Goal: Transaction & Acquisition: Purchase product/service

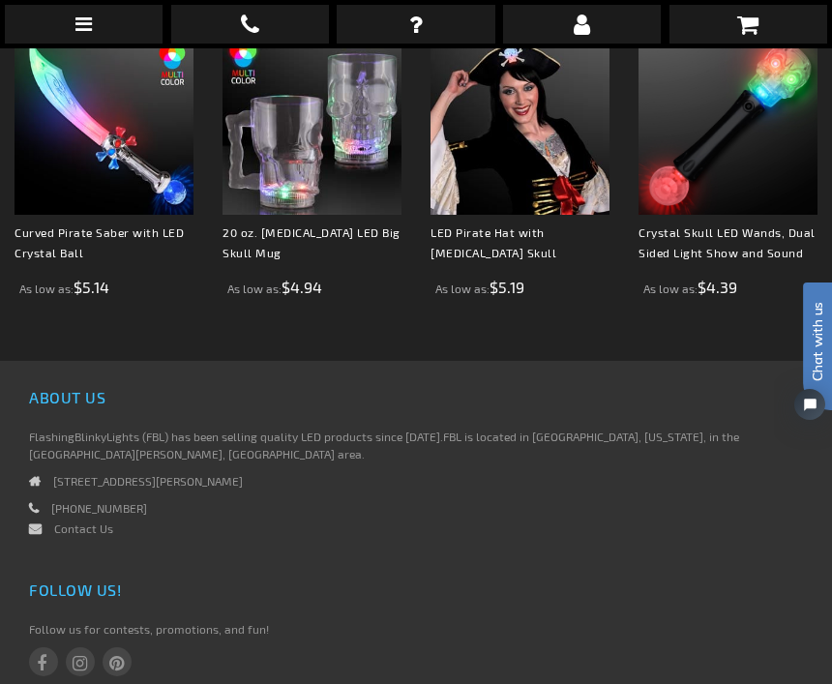
scroll to position [1421, 0]
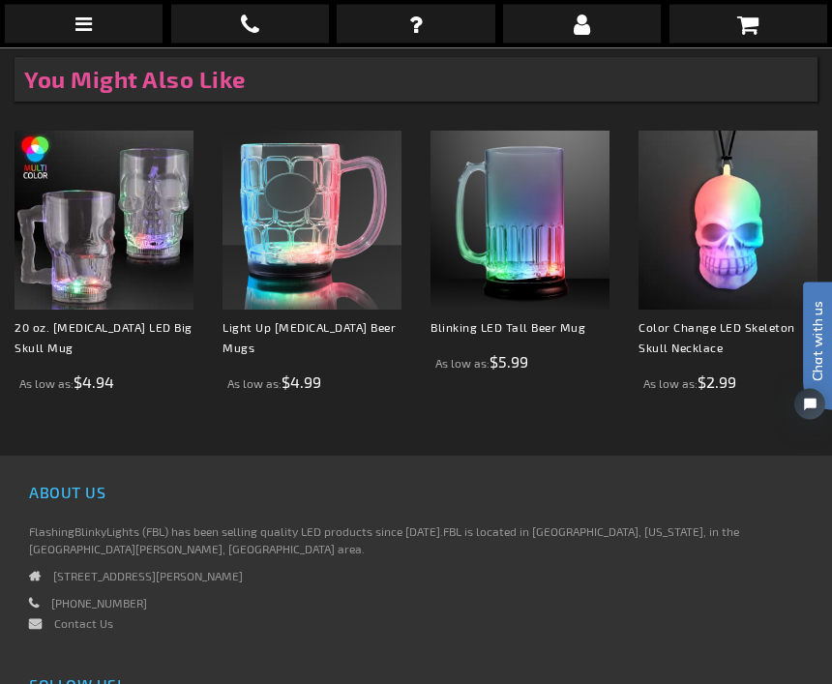
scroll to position [1379, 0]
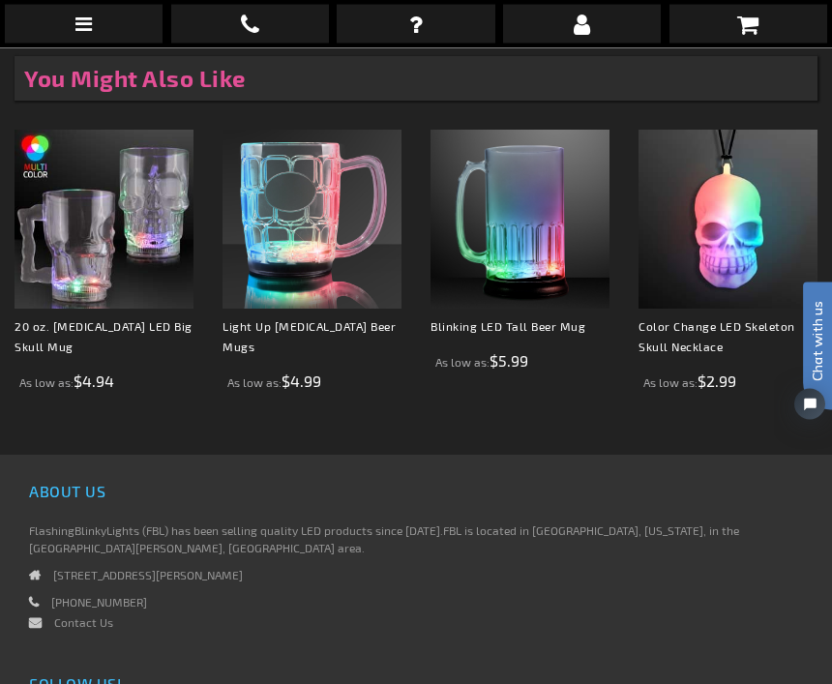
click at [725, 258] on img at bounding box center [728, 220] width 179 height 179
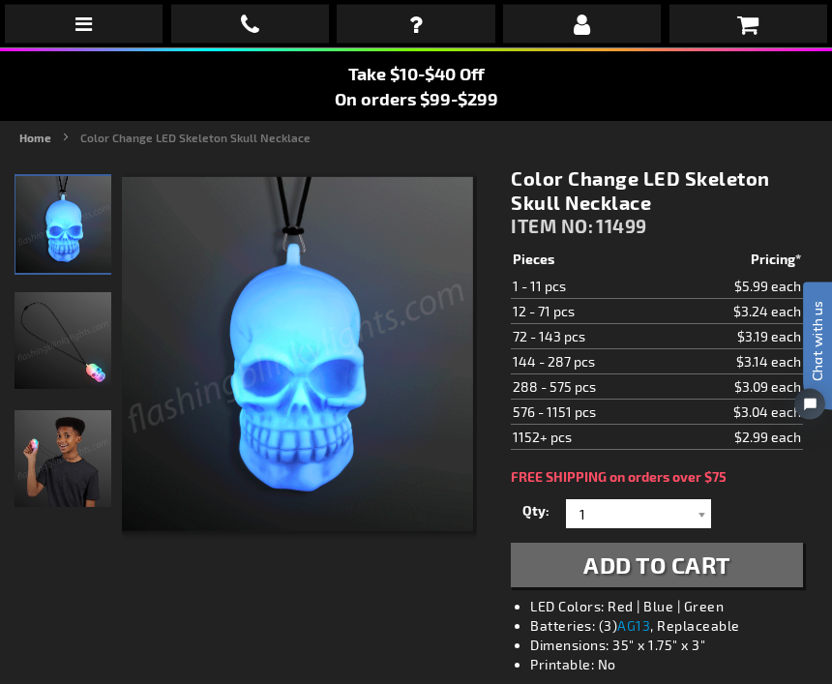
scroll to position [146, 0]
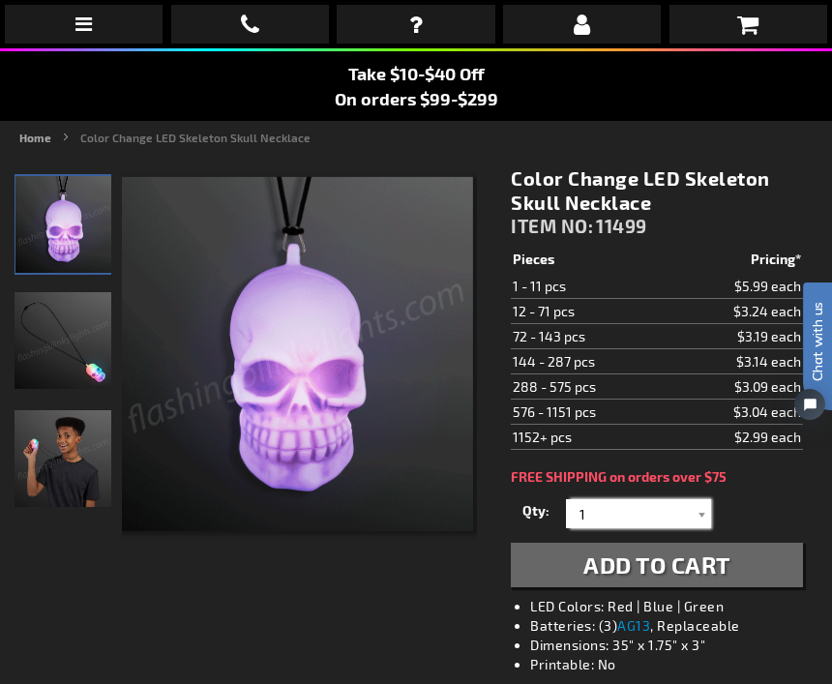
click at [613, 517] on input "1" at bounding box center [641, 513] width 140 height 29
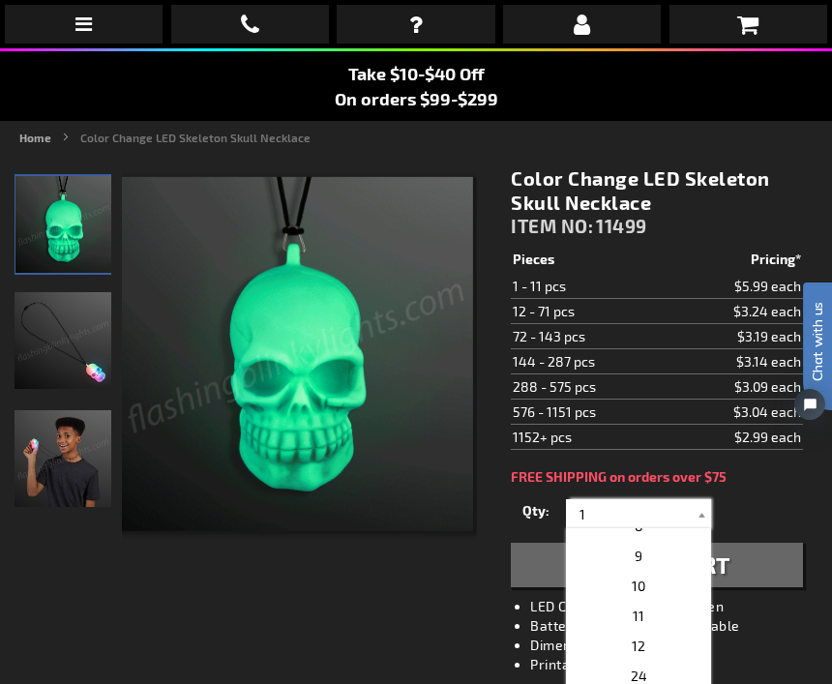
scroll to position [228, 0]
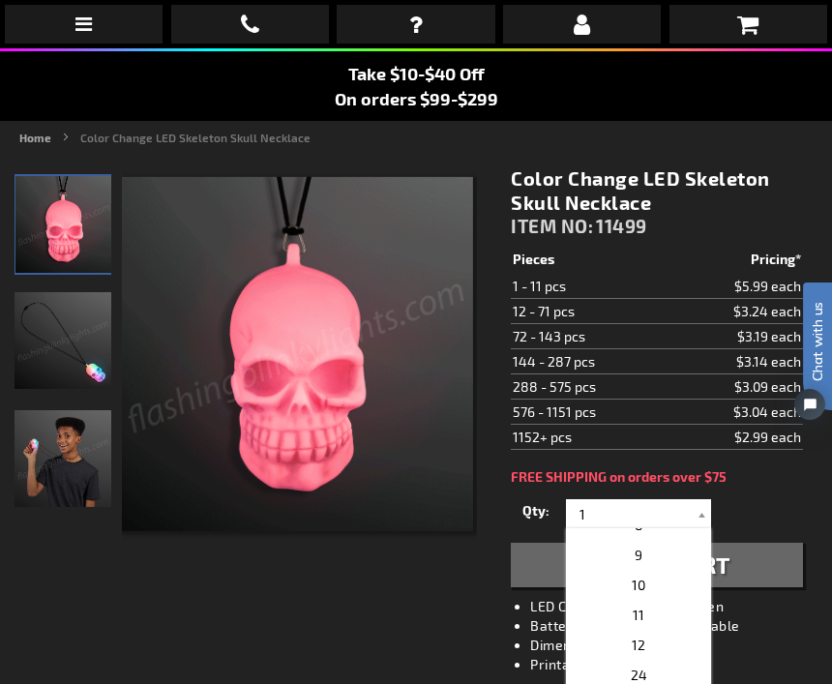
click at [632, 653] on span "12" at bounding box center [639, 645] width 14 height 16
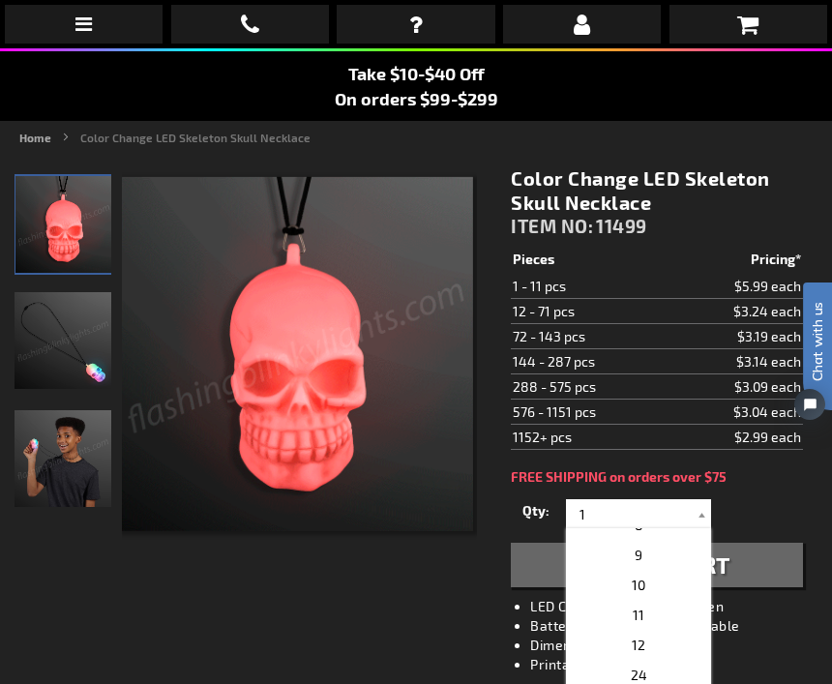
type input "12"
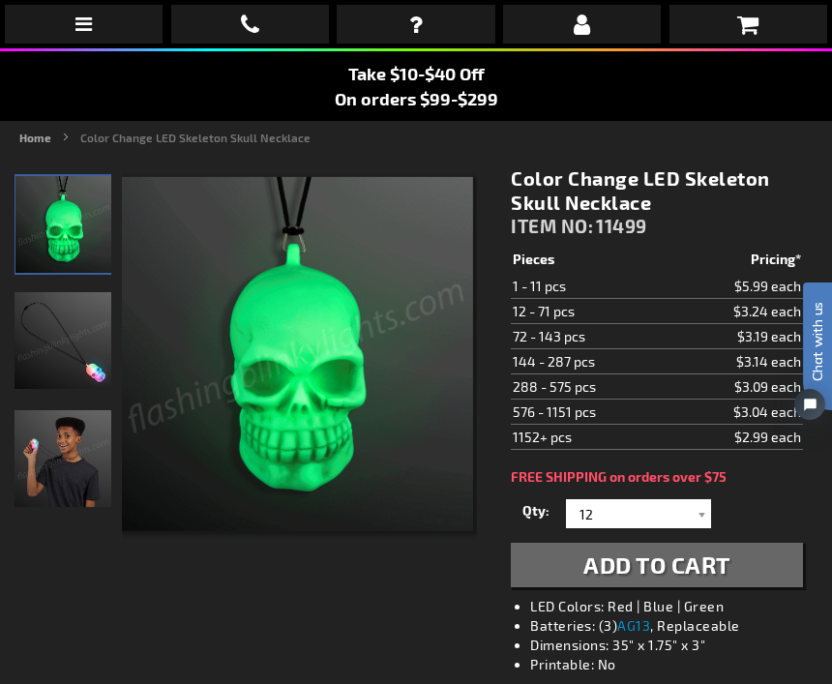
click at [701, 521] on div at bounding box center [701, 513] width 19 height 29
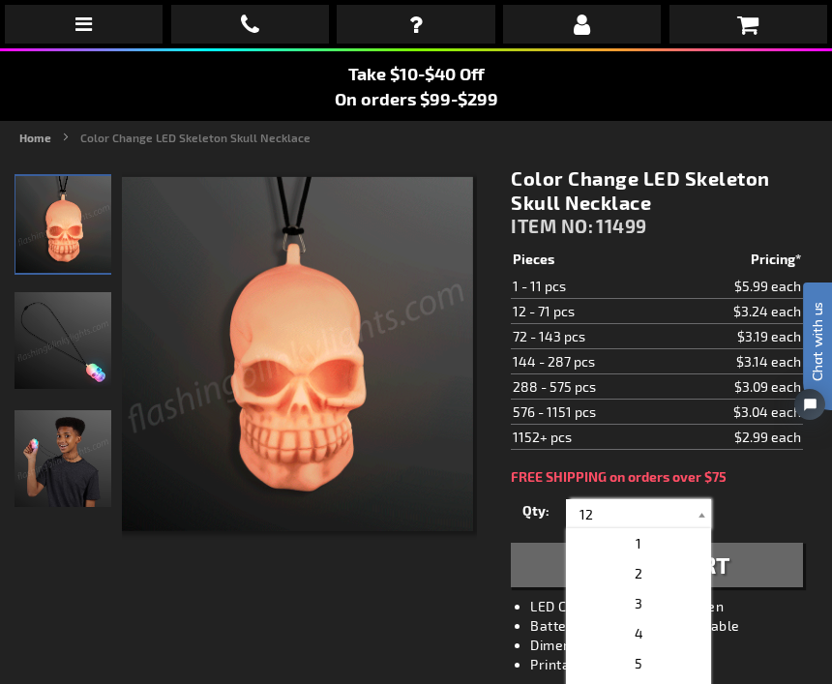
scroll to position [0, 0]
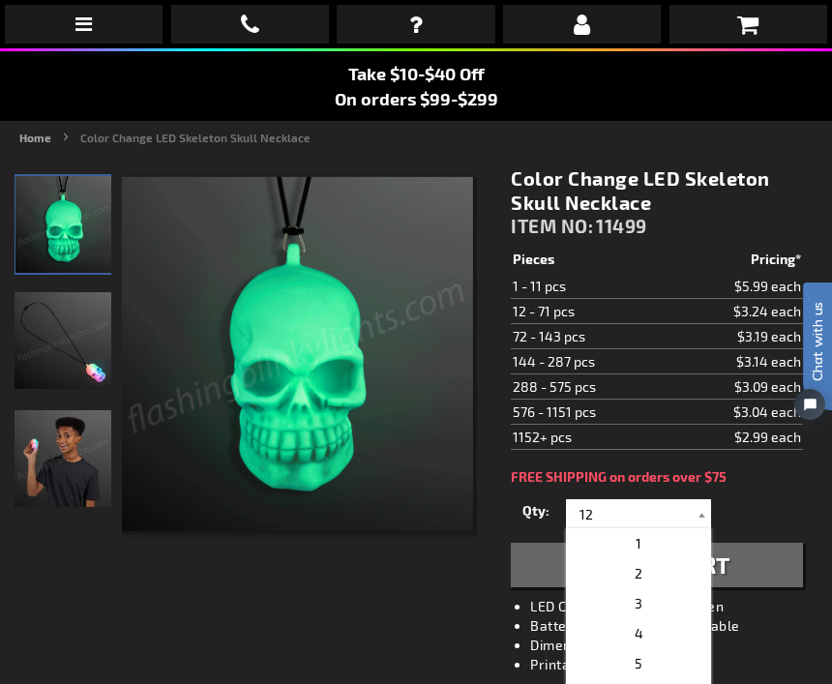
click at [772, 497] on div "Qty 1 2 3 4 5 6 7 8 9 10 11 12 24 36 48 60 72 84 96 108 120 132 144 156 168" at bounding box center [657, 514] width 292 height 39
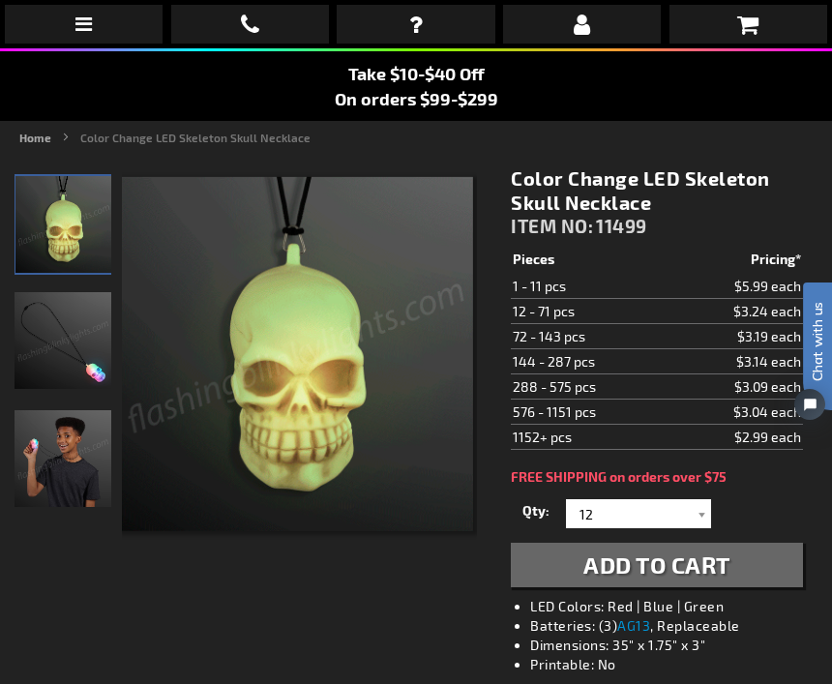
click at [576, 561] on button "Add to Cart" at bounding box center [657, 565] width 292 height 45
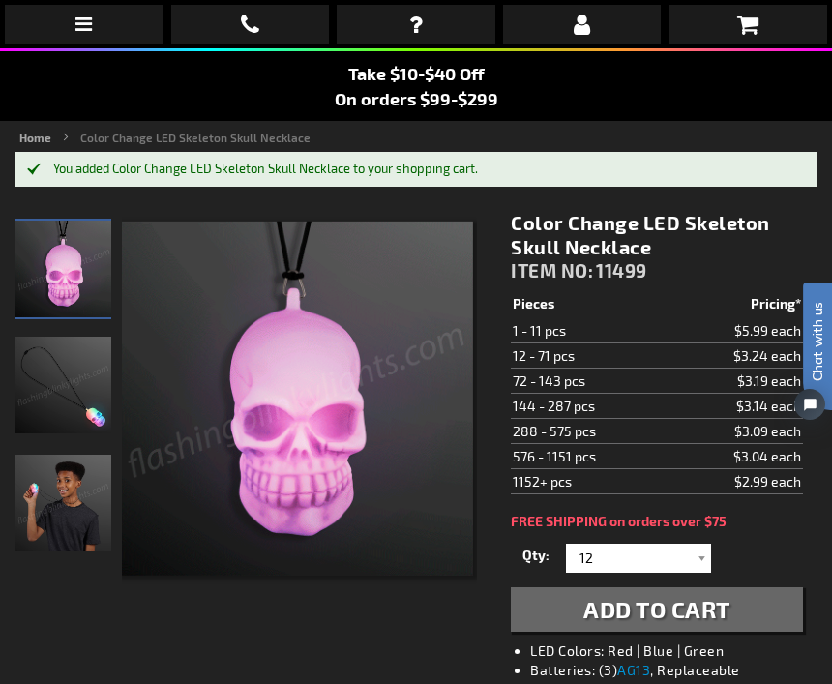
click at [558, 476] on td "1152+ pcs" at bounding box center [591, 480] width 161 height 25
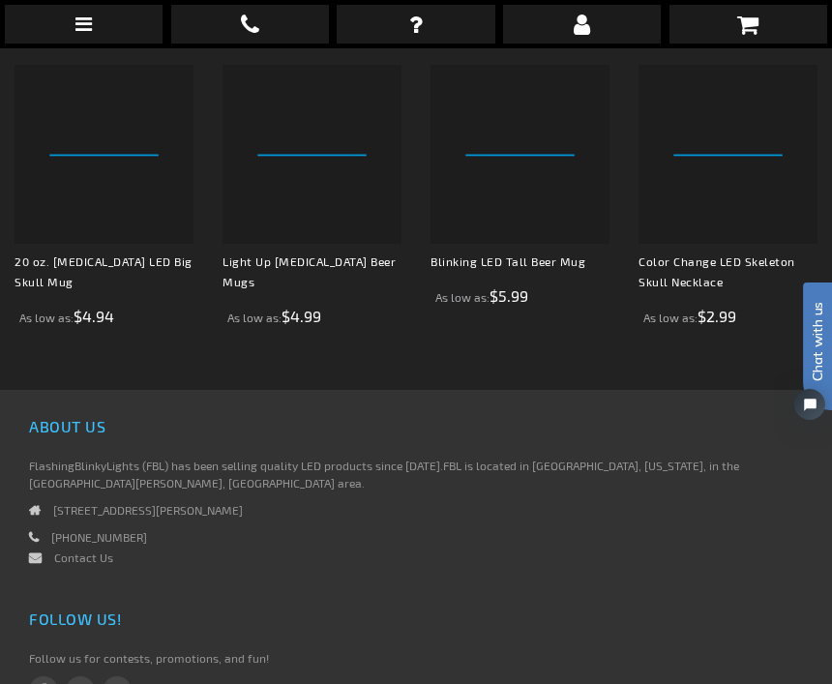
click at [272, 306] on div "As low as $4.99" at bounding box center [312, 316] width 179 height 21
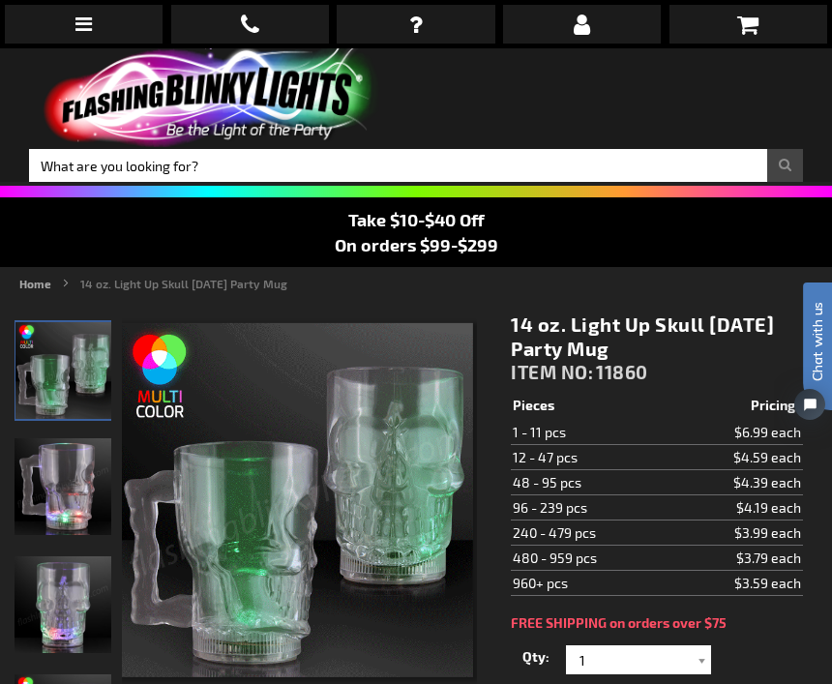
click at [384, 334] on img at bounding box center [296, 500] width 354 height 354
